Goal: Find specific page/section

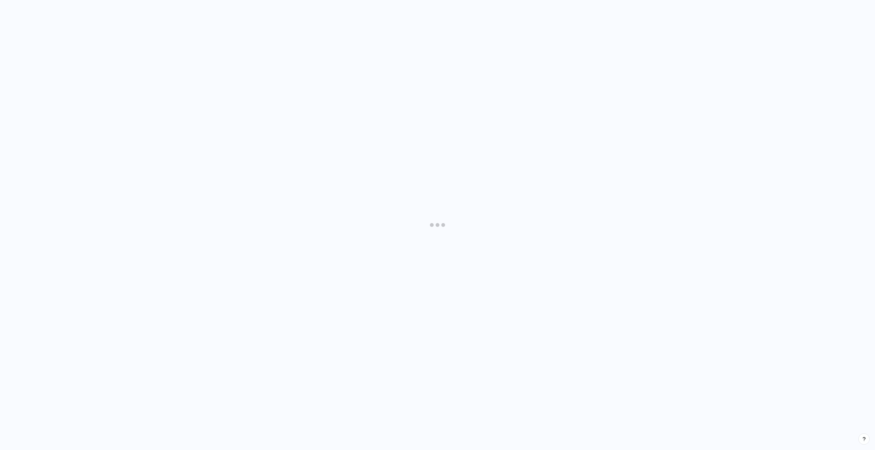
click at [341, 90] on div at bounding box center [437, 225] width 875 height 450
